Goal: Find specific page/section: Find specific page/section

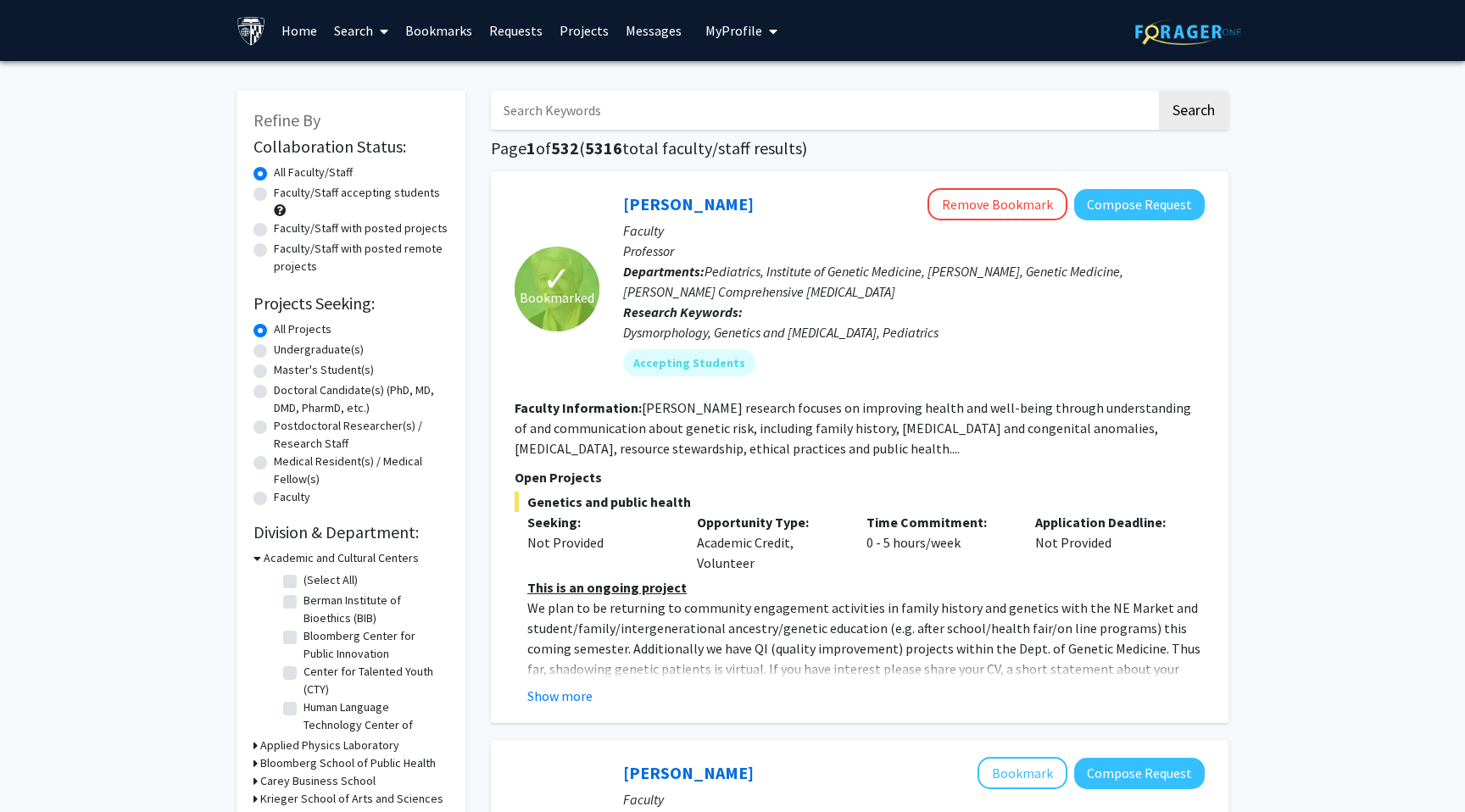
click at [438, 20] on link "Bookmarks" at bounding box center [439, 30] width 84 height 59
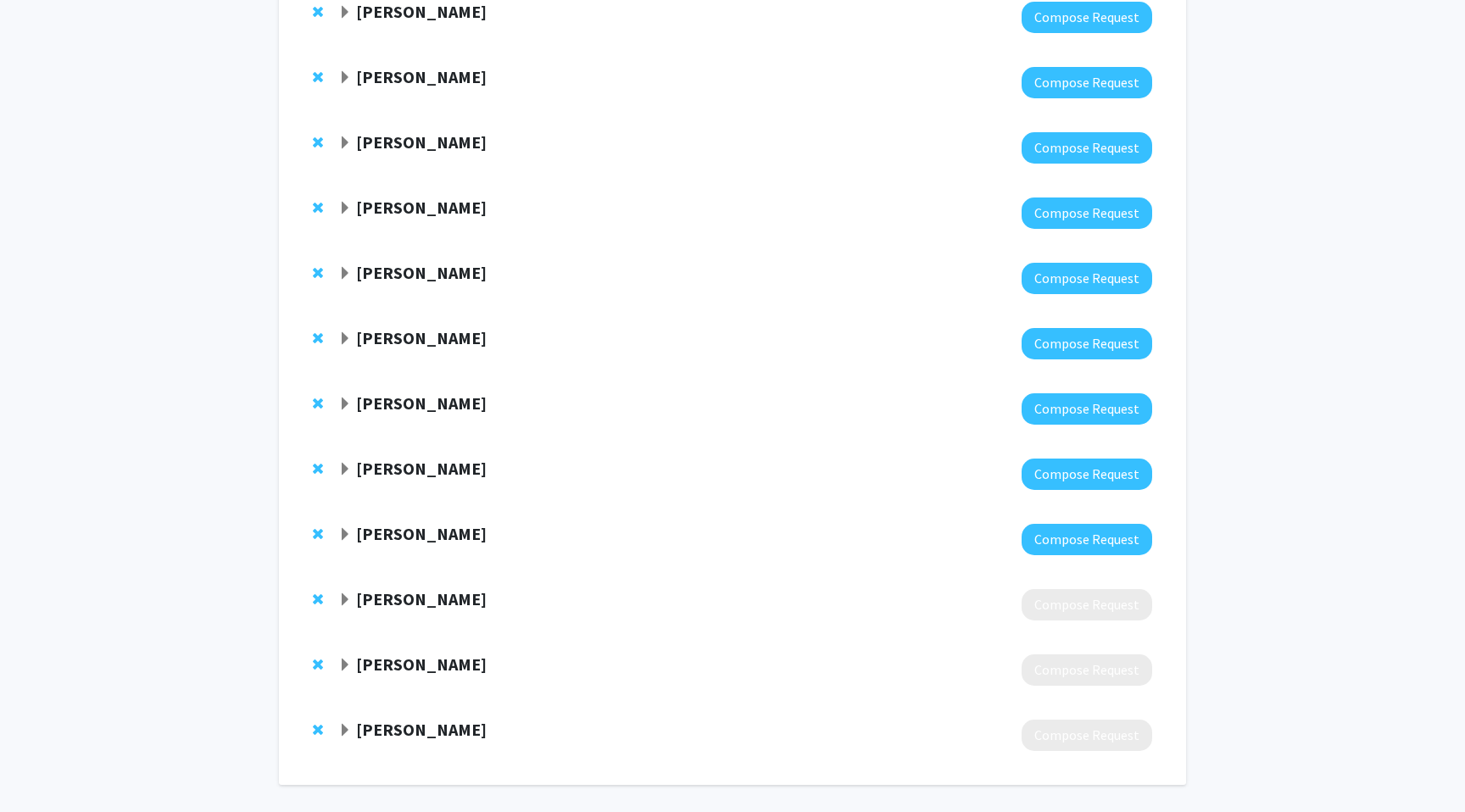
scroll to position [676, 0]
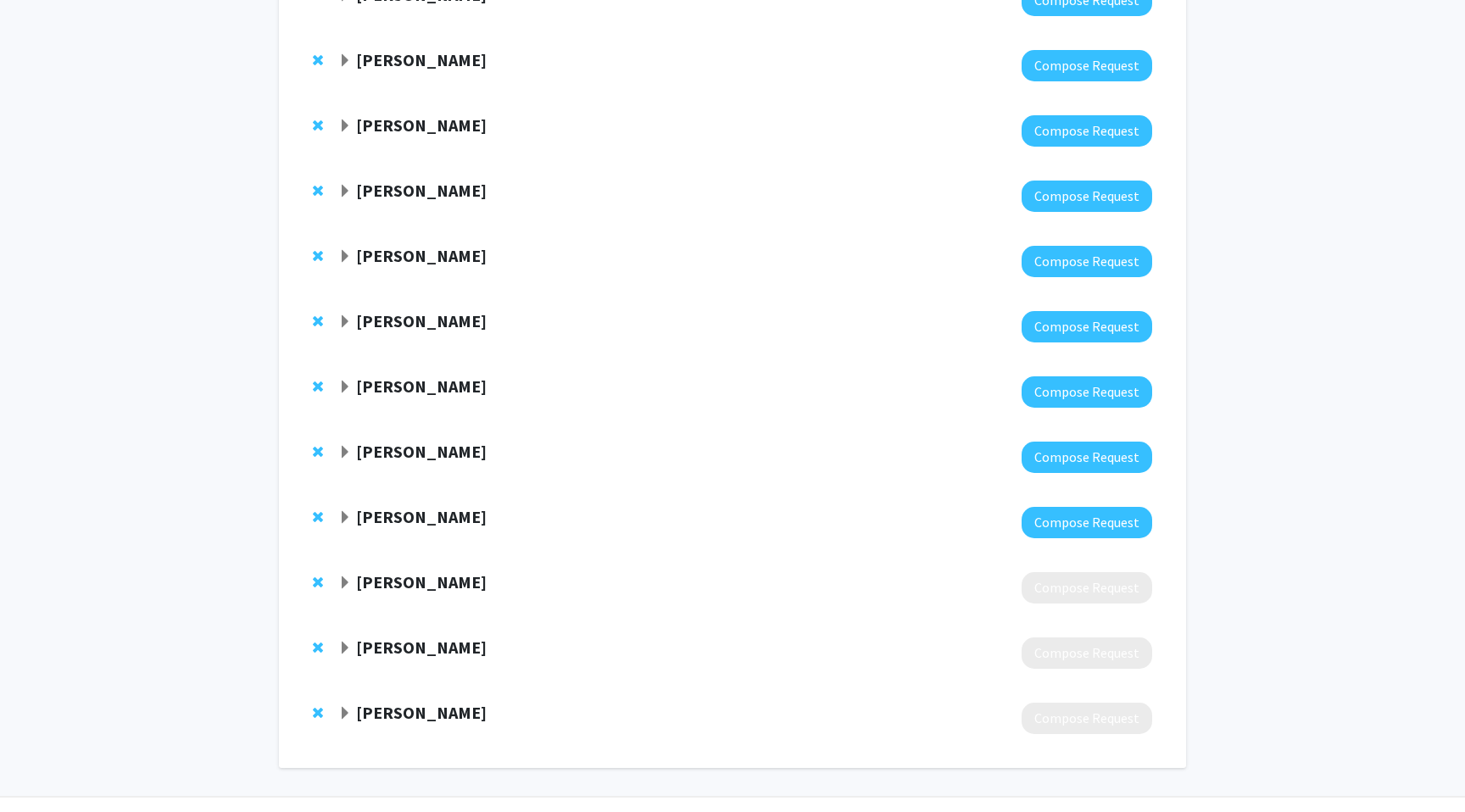
click at [347, 652] on span "Expand Amanda Huff Bookmark" at bounding box center [345, 648] width 14 height 14
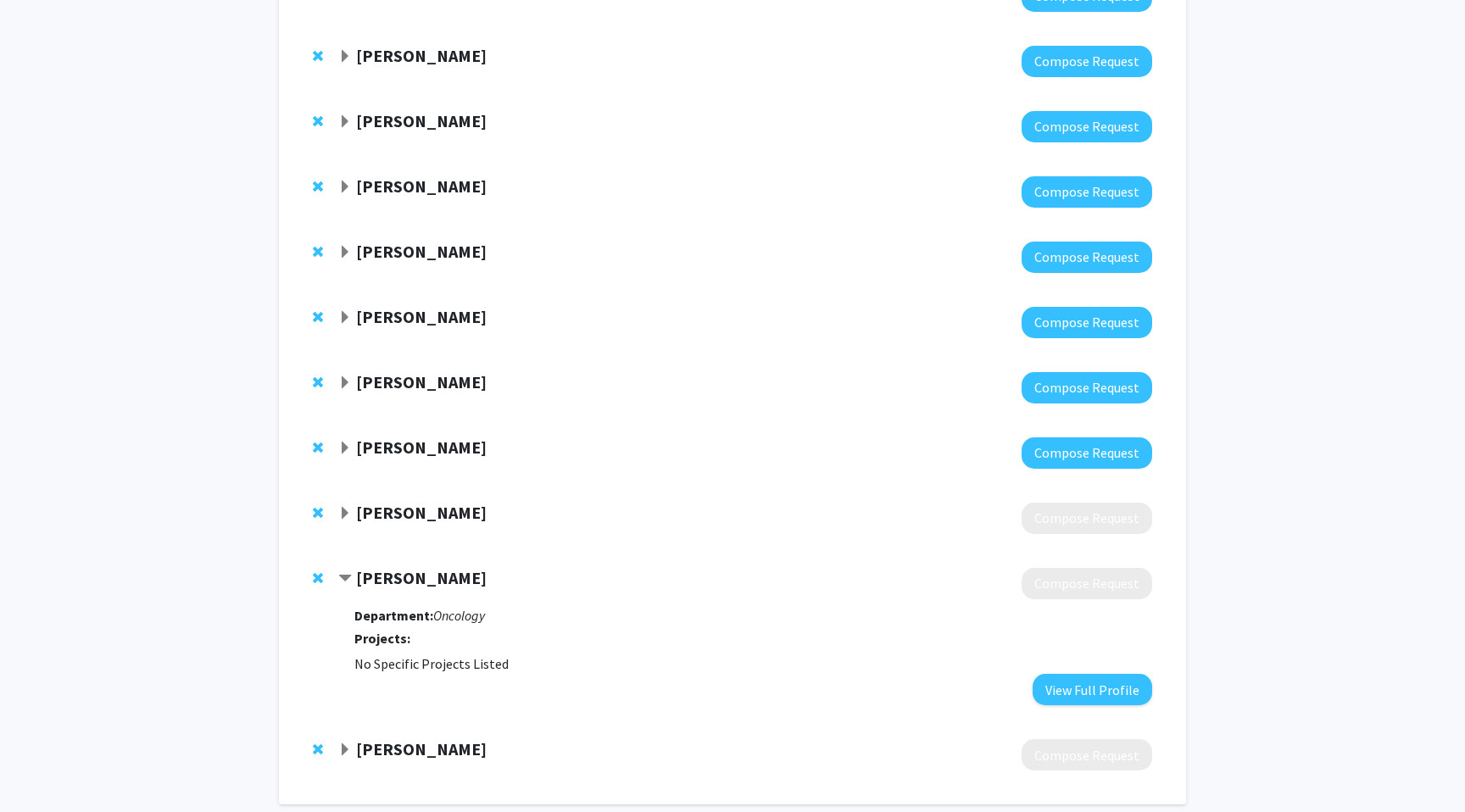
scroll to position [747, 0]
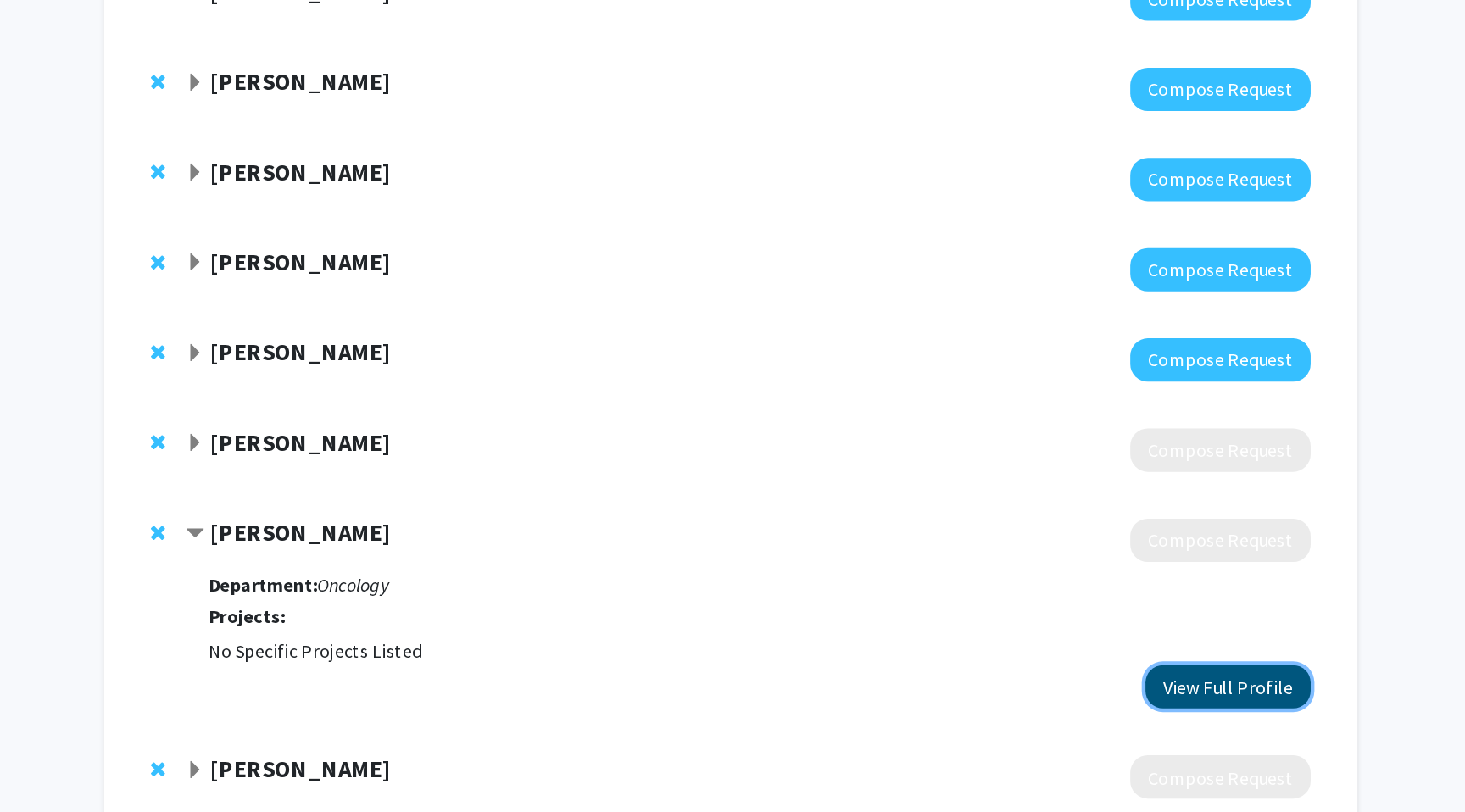
click at [1079, 686] on button "View Full Profile" at bounding box center [1093, 689] width 120 height 32
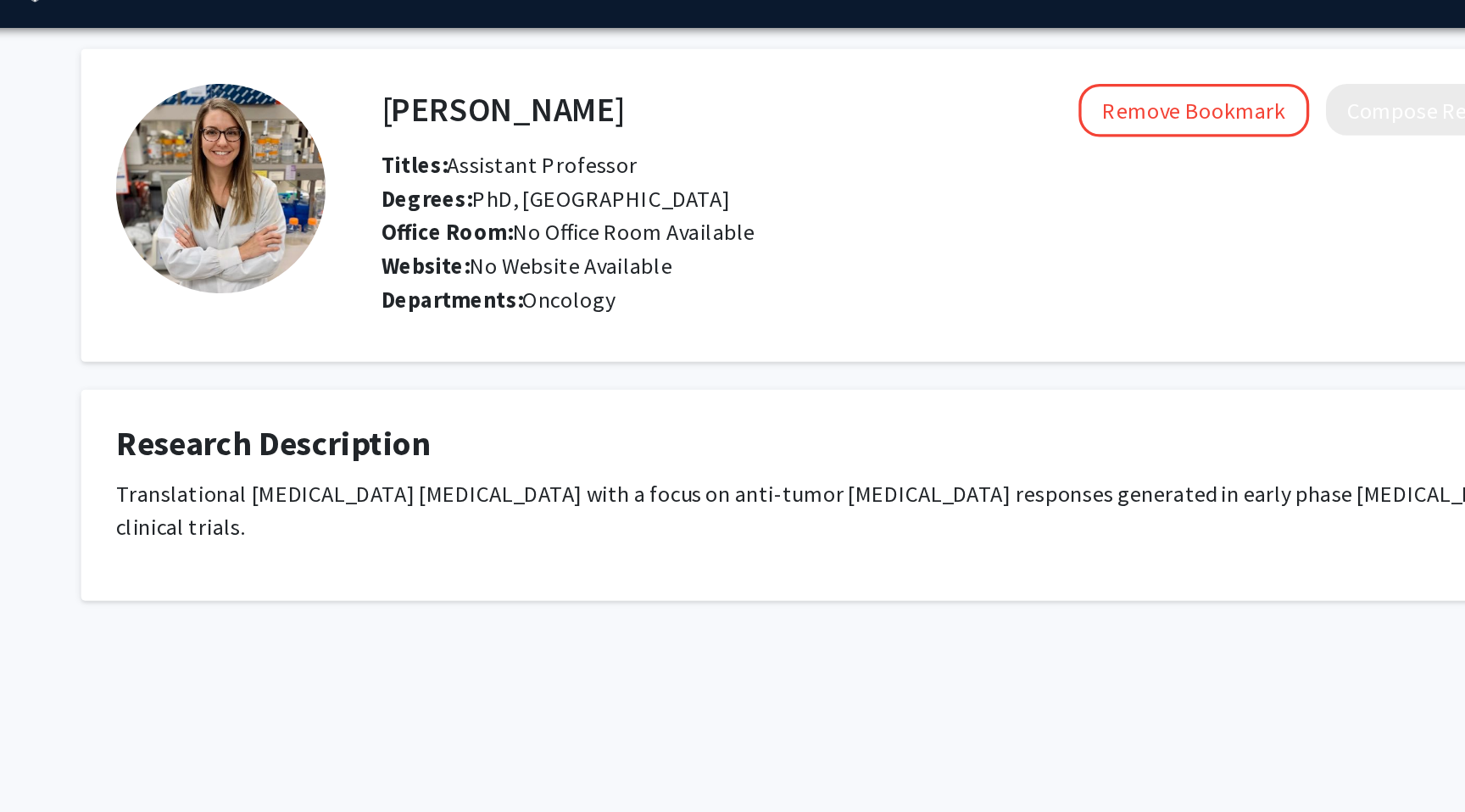
drag, startPoint x: 762, startPoint y: 375, endPoint x: 845, endPoint y: 408, distance: 89.3
click at [834, 403] on div "[PERSON_NAME] Remove Bookmark Compose Request Titles: Assistant Professor Degre…" at bounding box center [732, 262] width 1465 height 403
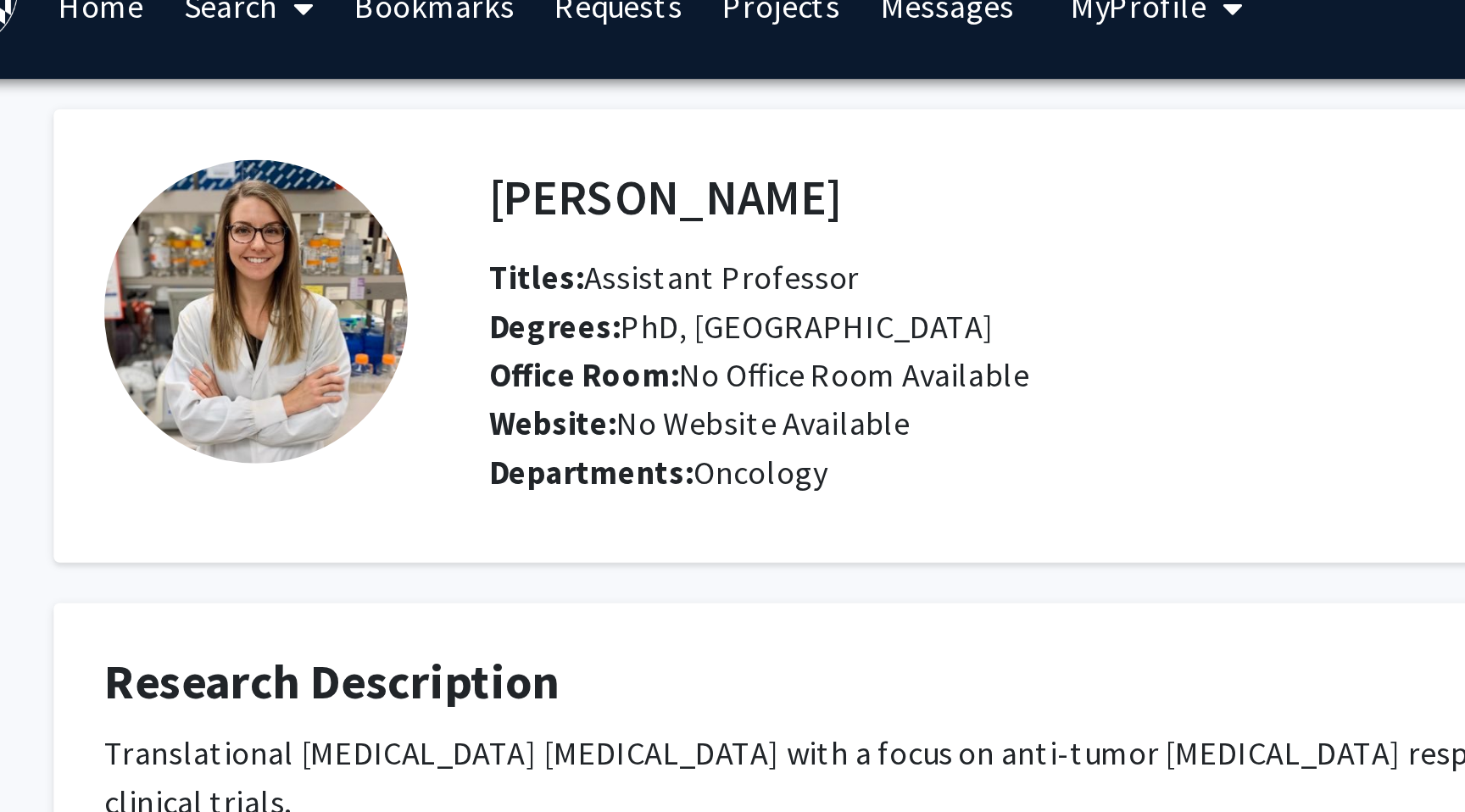
click at [547, 183] on span "Office Room: No Office Room Available" at bounding box center [574, 185] width 226 height 17
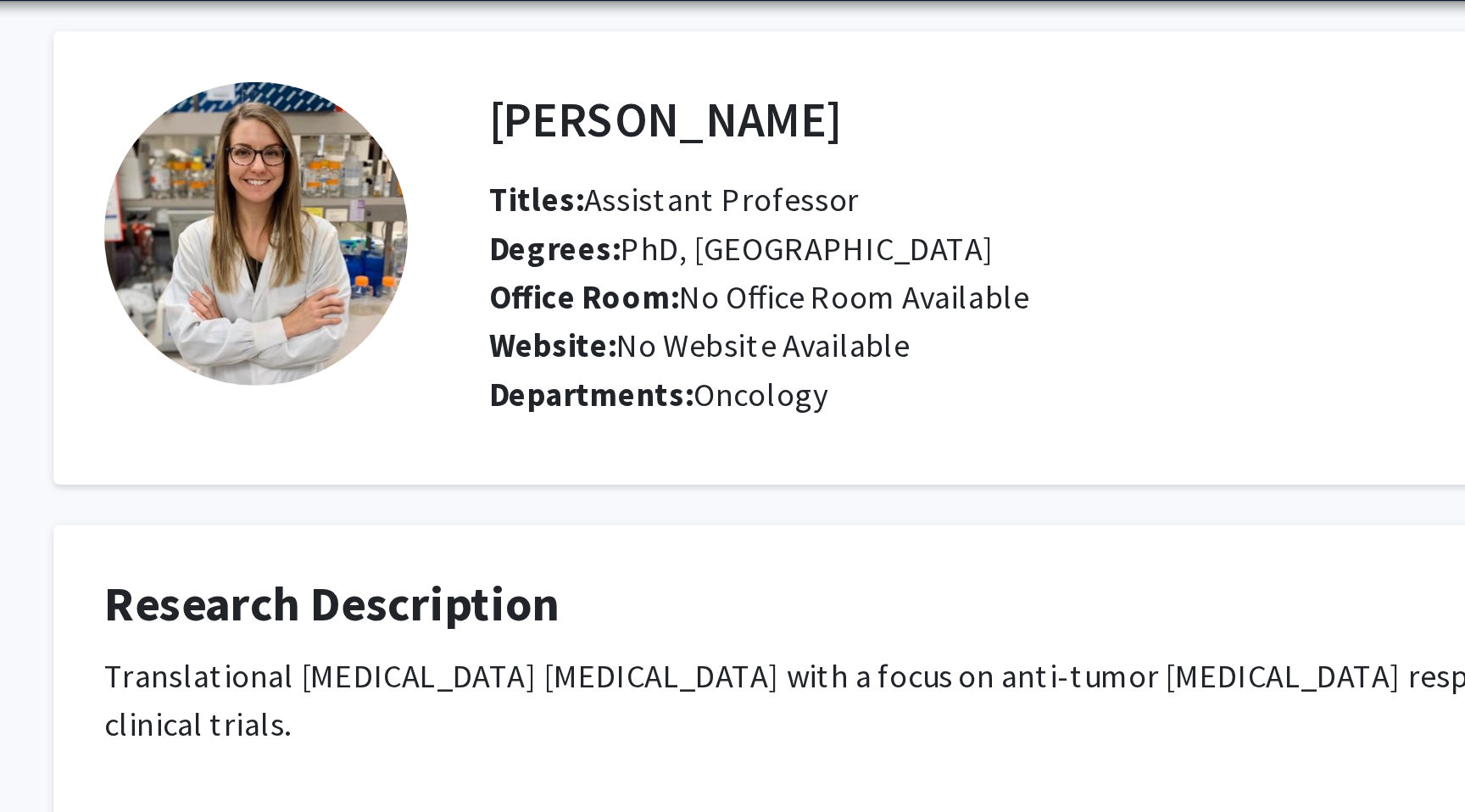
drag, startPoint x: 588, startPoint y: 116, endPoint x: 457, endPoint y: 119, distance: 131.0
click at [457, 119] on div "[PERSON_NAME] Remove Bookmark Compose Request" at bounding box center [814, 111] width 730 height 32
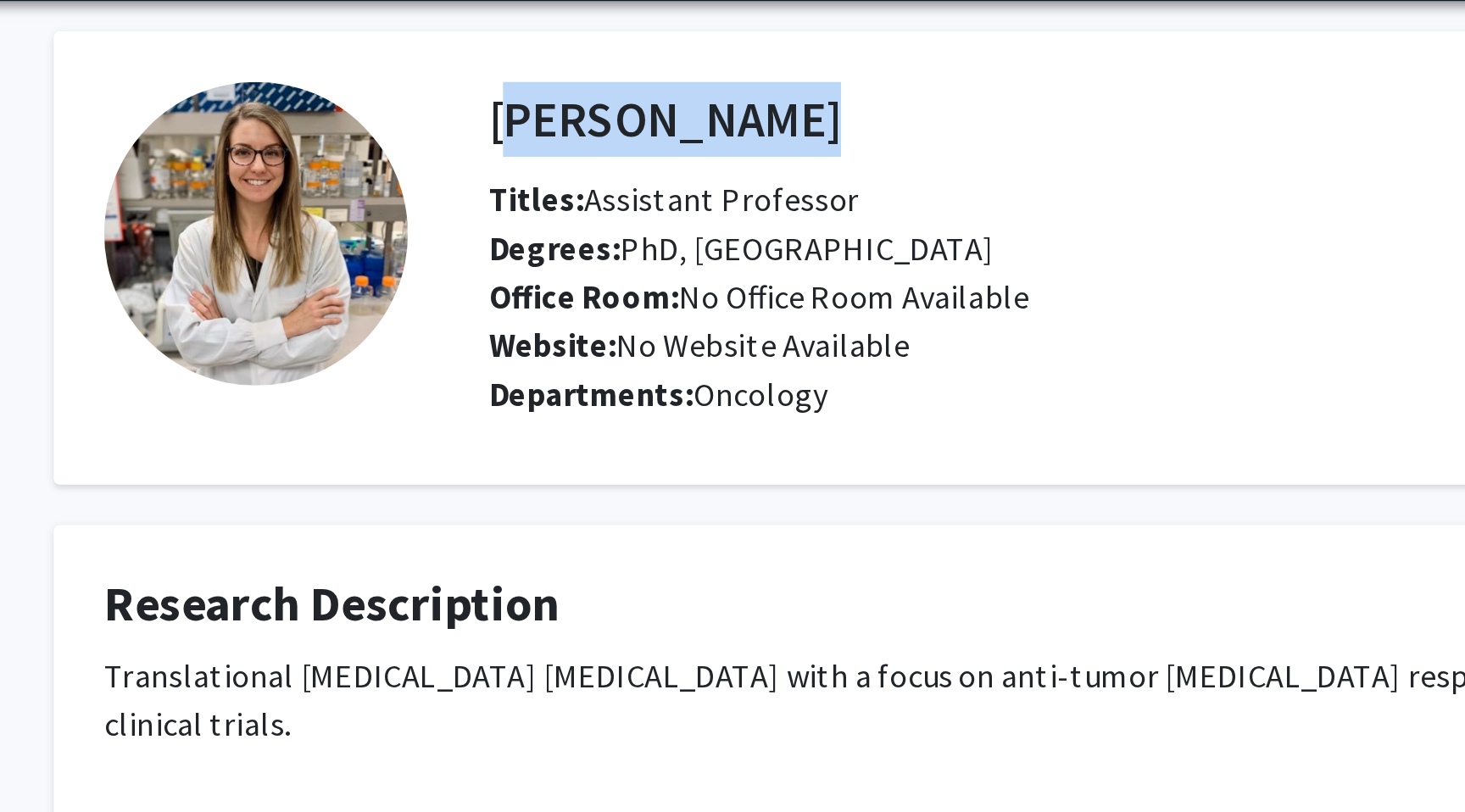
drag, startPoint x: 462, startPoint y: 114, endPoint x: 590, endPoint y: 115, distance: 128.0
click at [590, 115] on div "[PERSON_NAME] Remove Bookmark Compose Request" at bounding box center [814, 111] width 730 height 32
copy h4 "[PERSON_NAME]"
